Goal: Navigation & Orientation: Find specific page/section

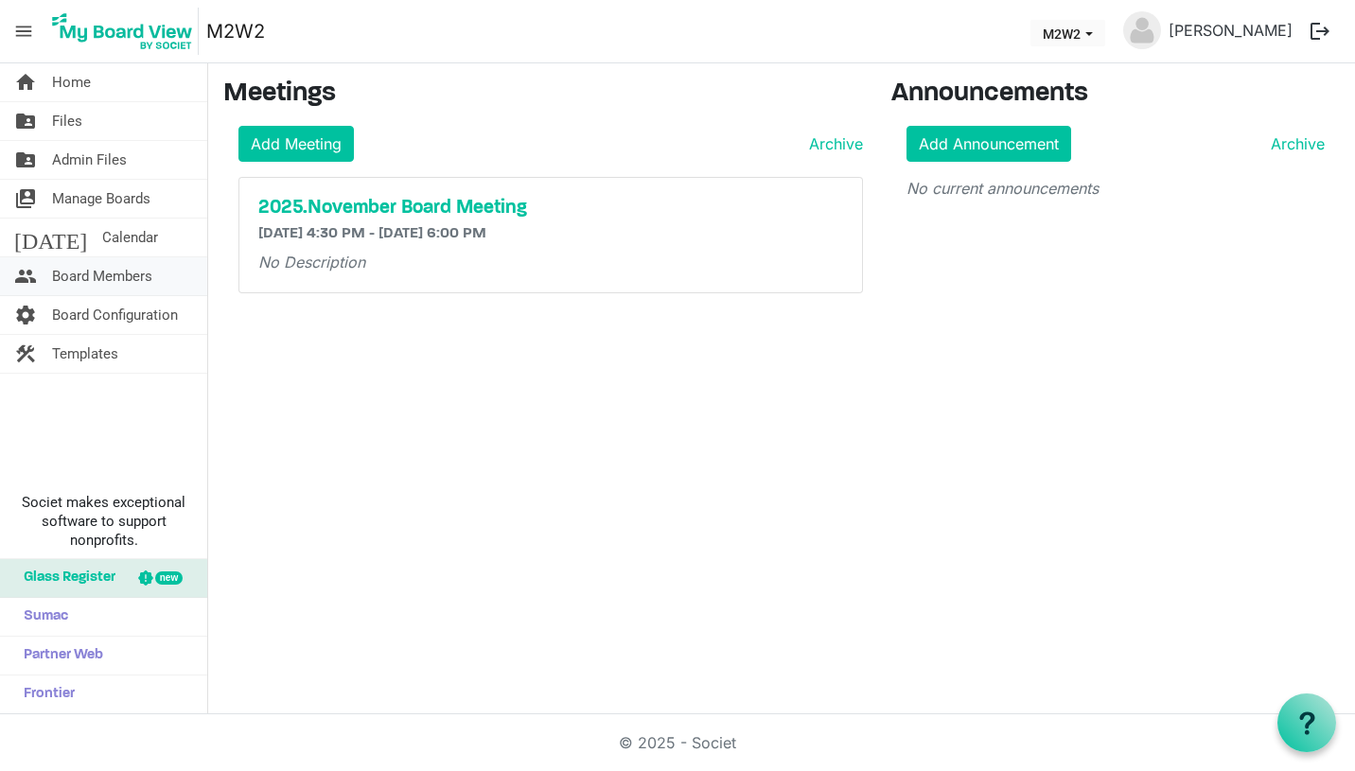
click at [102, 271] on span "Board Members" at bounding box center [102, 276] width 100 height 38
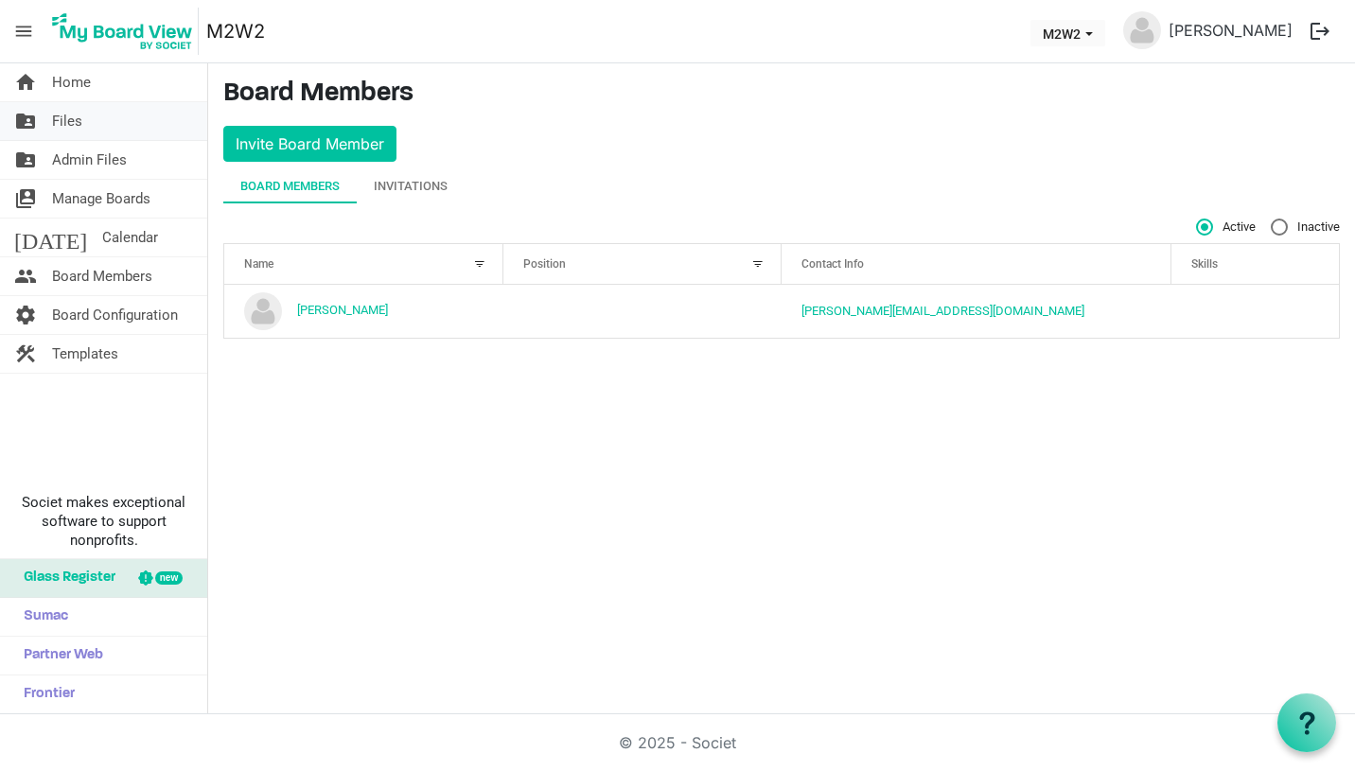
click at [80, 117] on span "Files" at bounding box center [67, 121] width 30 height 38
